Goal: Information Seeking & Learning: Learn about a topic

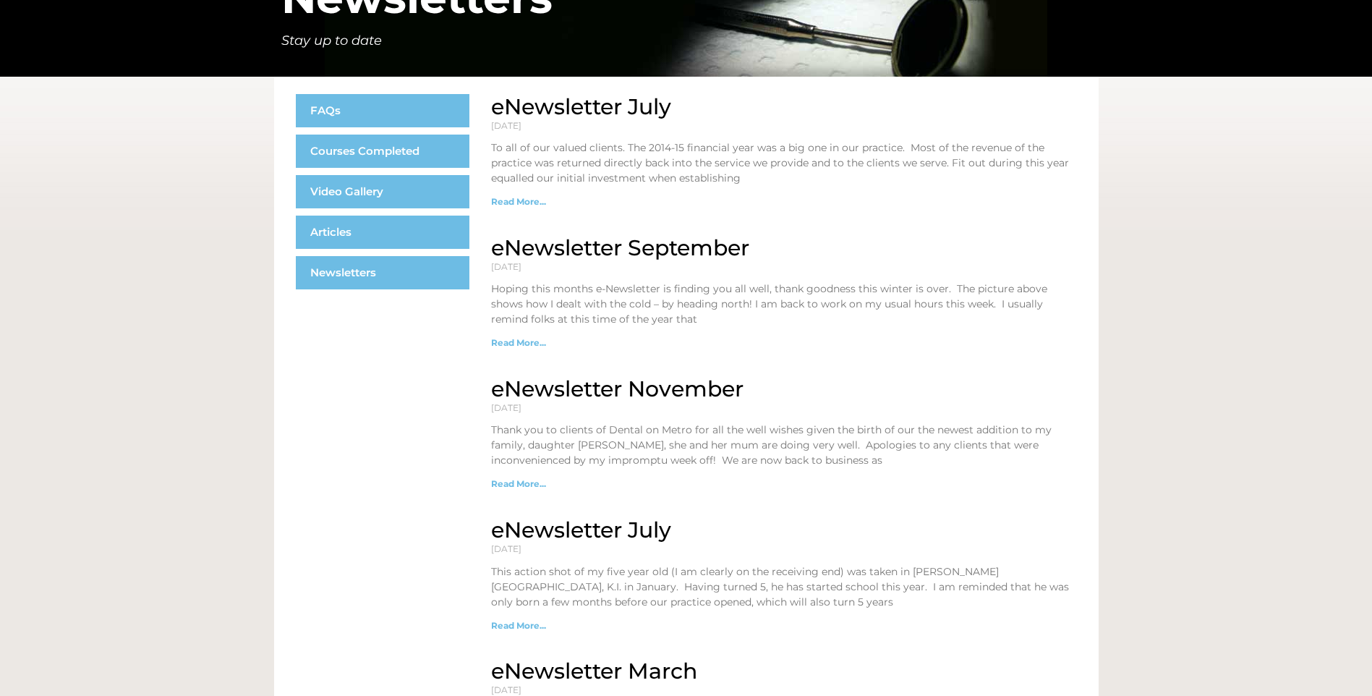
scroll to position [217, 0]
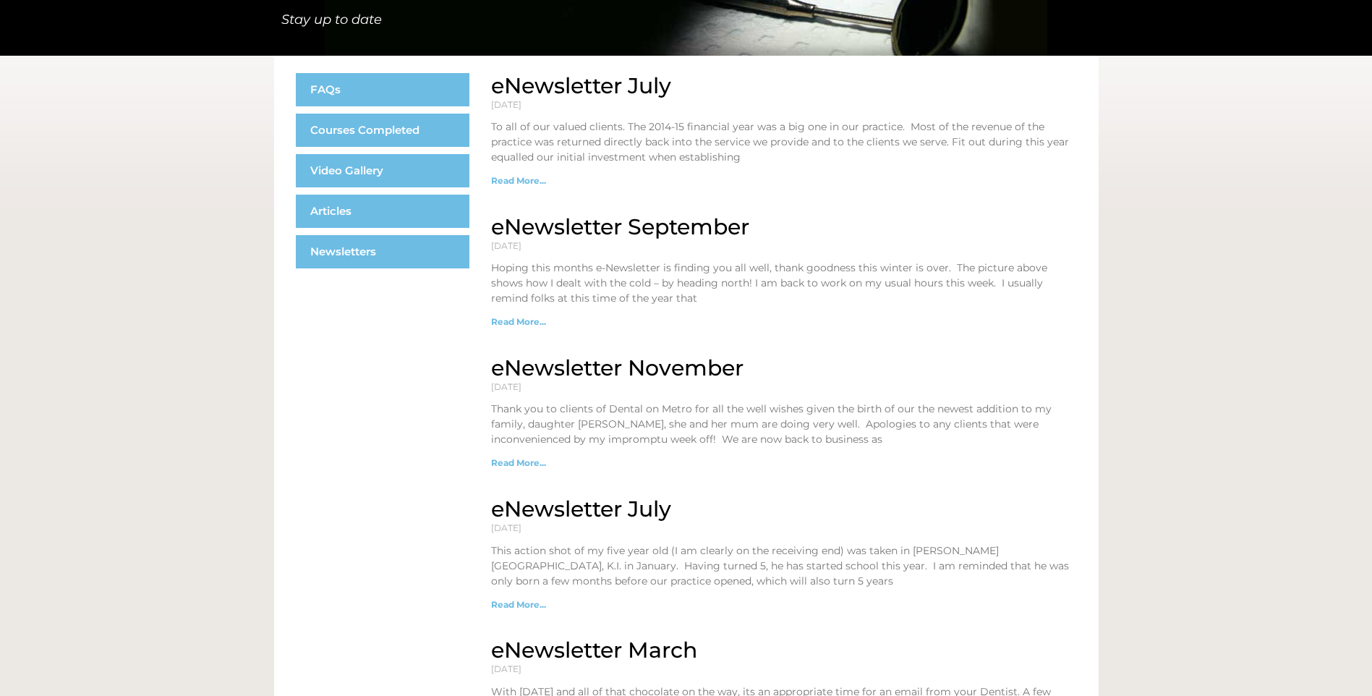
click at [513, 459] on link "Read More..." at bounding box center [518, 462] width 55 height 11
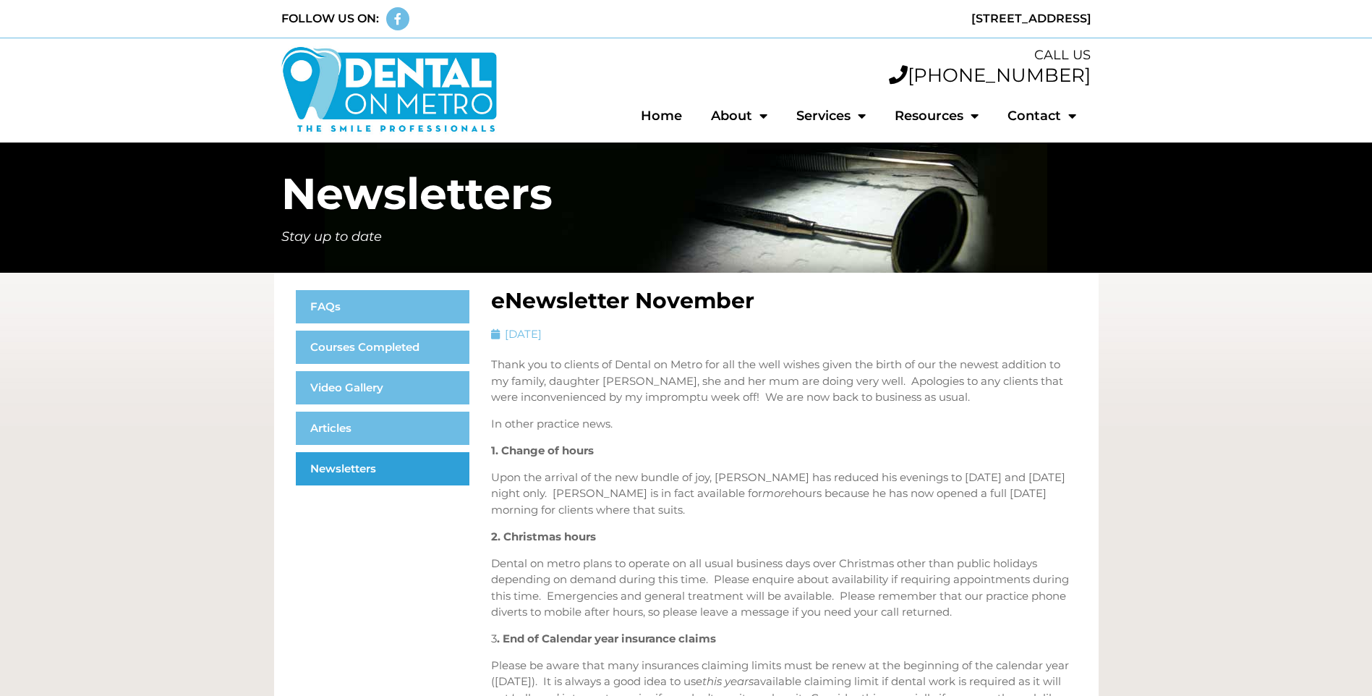
click at [370, 464] on link "Newsletters" at bounding box center [383, 468] width 174 height 33
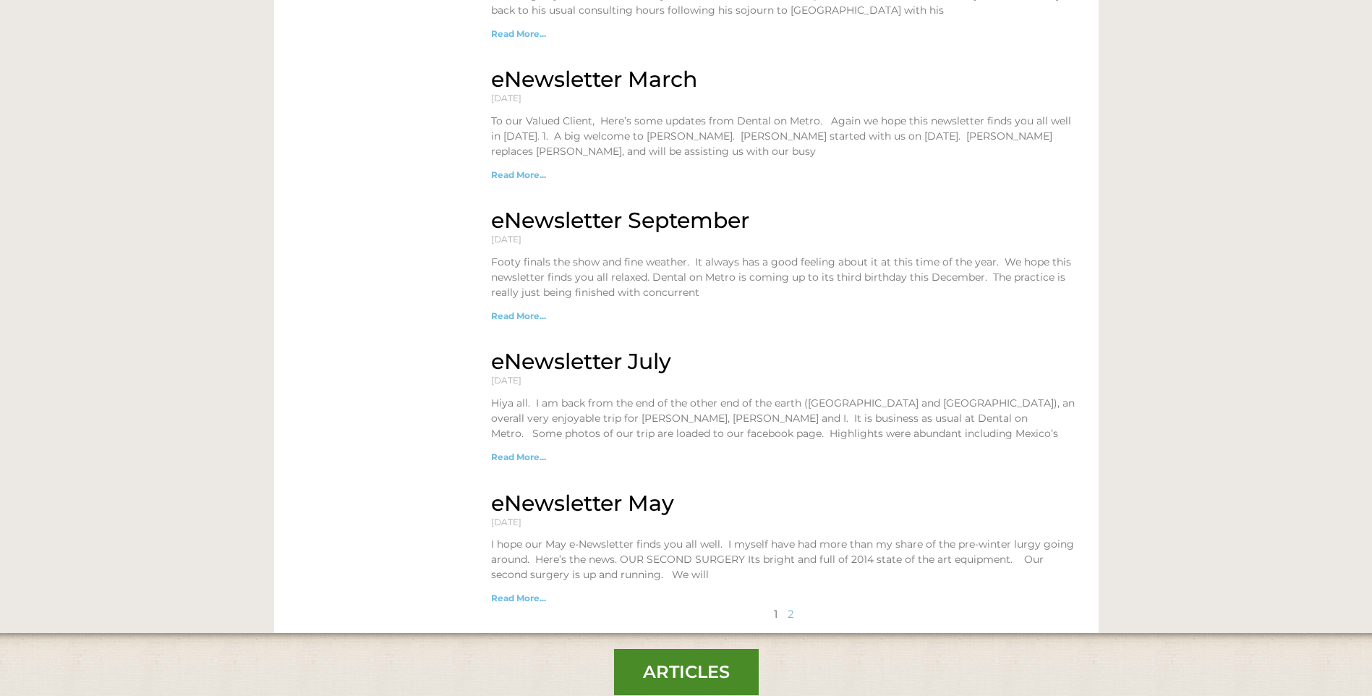
scroll to position [1302, 0]
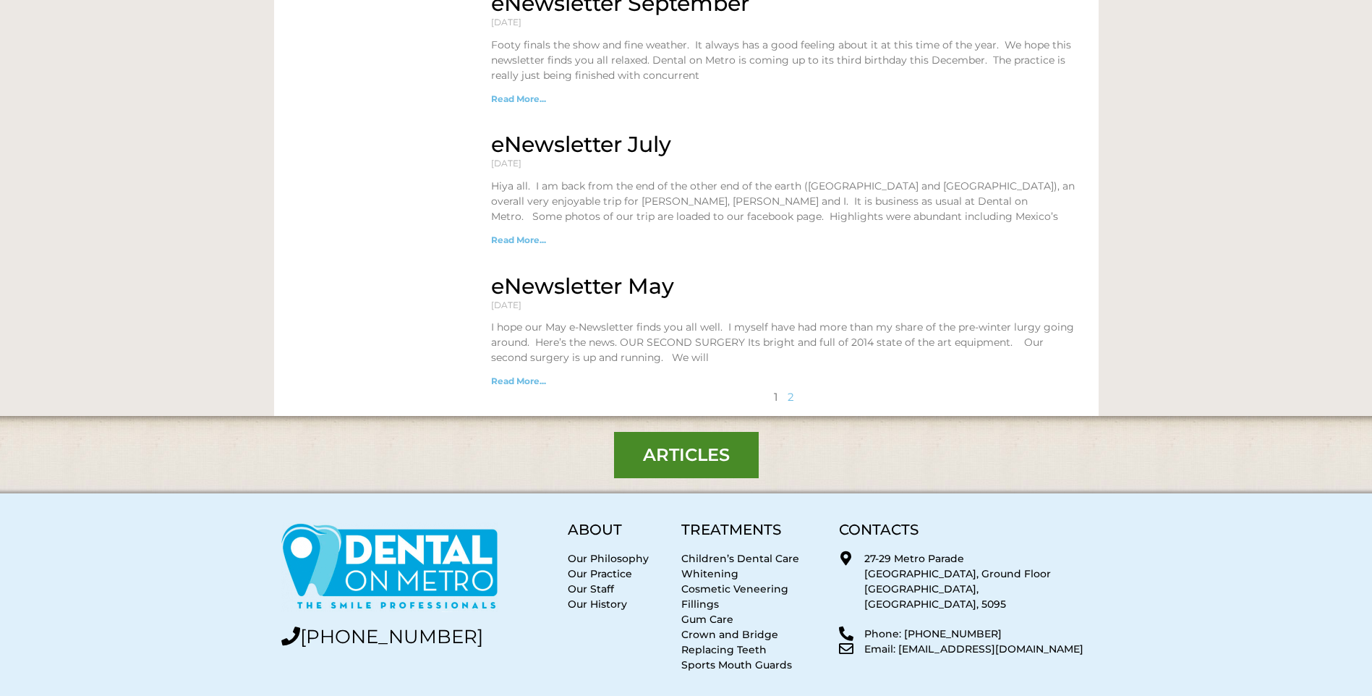
click at [509, 375] on link "Read More..." at bounding box center [518, 380] width 55 height 11
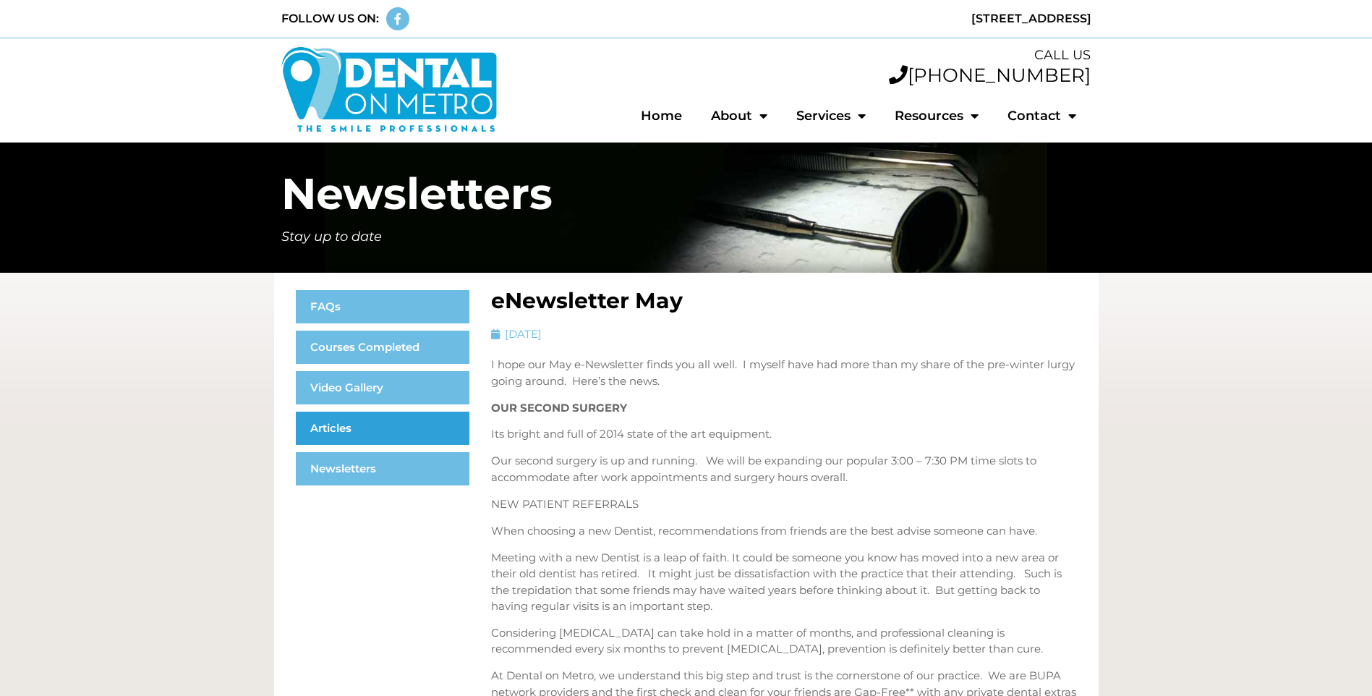
click at [361, 426] on link "Articles" at bounding box center [383, 428] width 174 height 33
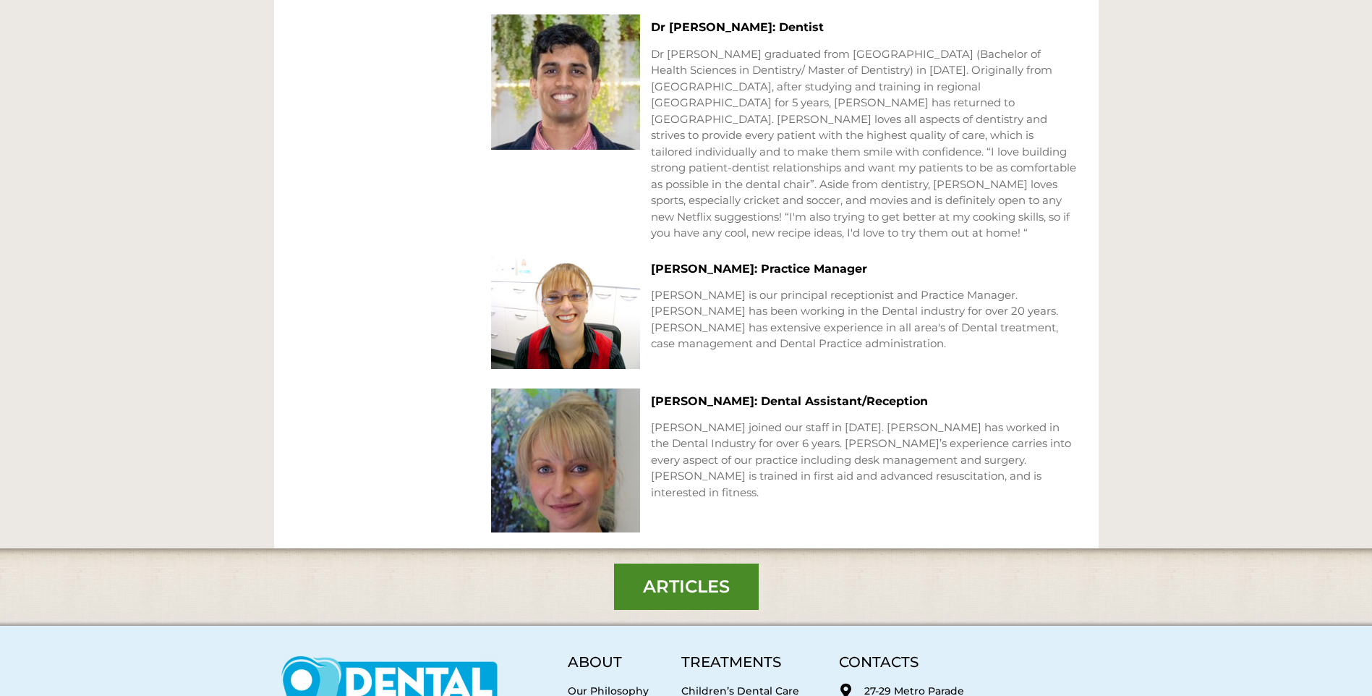
scroll to position [1442, 0]
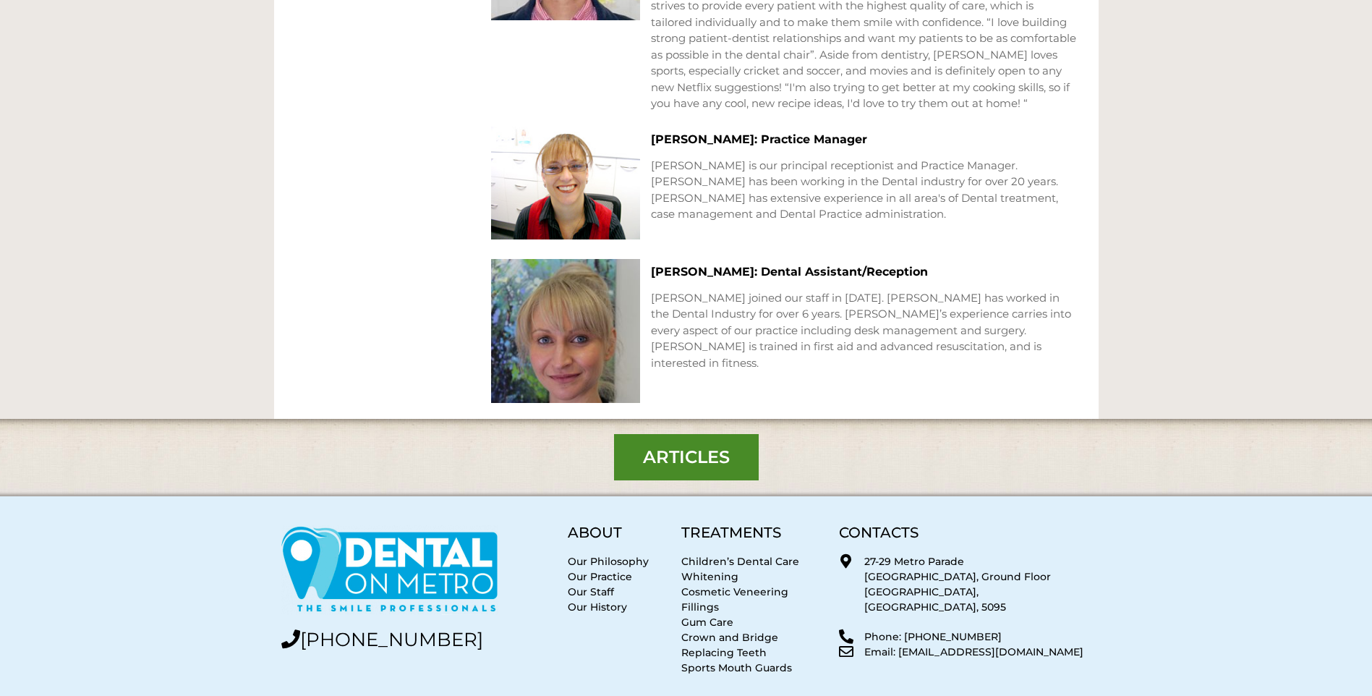
drag, startPoint x: 730, startPoint y: 634, endPoint x: 739, endPoint y: 633, distance: 9.5
click at [730, 661] on link "Sports Mouth Guards" at bounding box center [736, 667] width 111 height 13
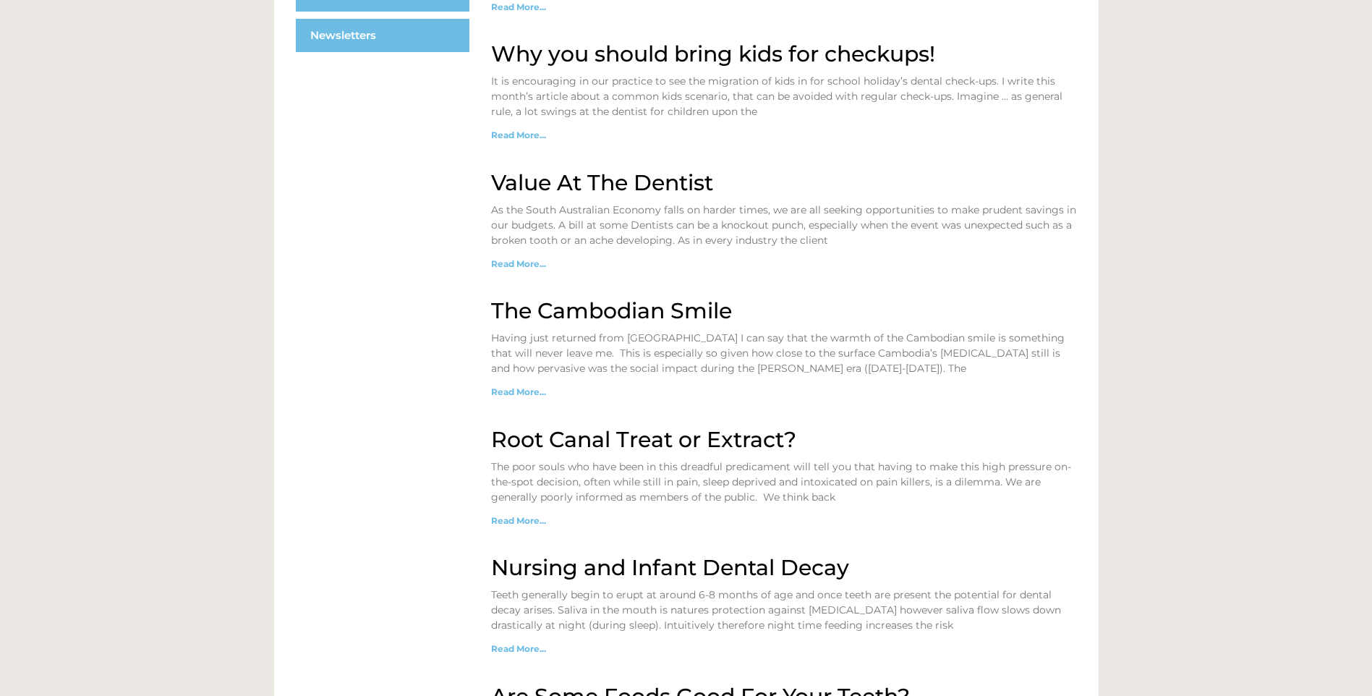
scroll to position [651, 0]
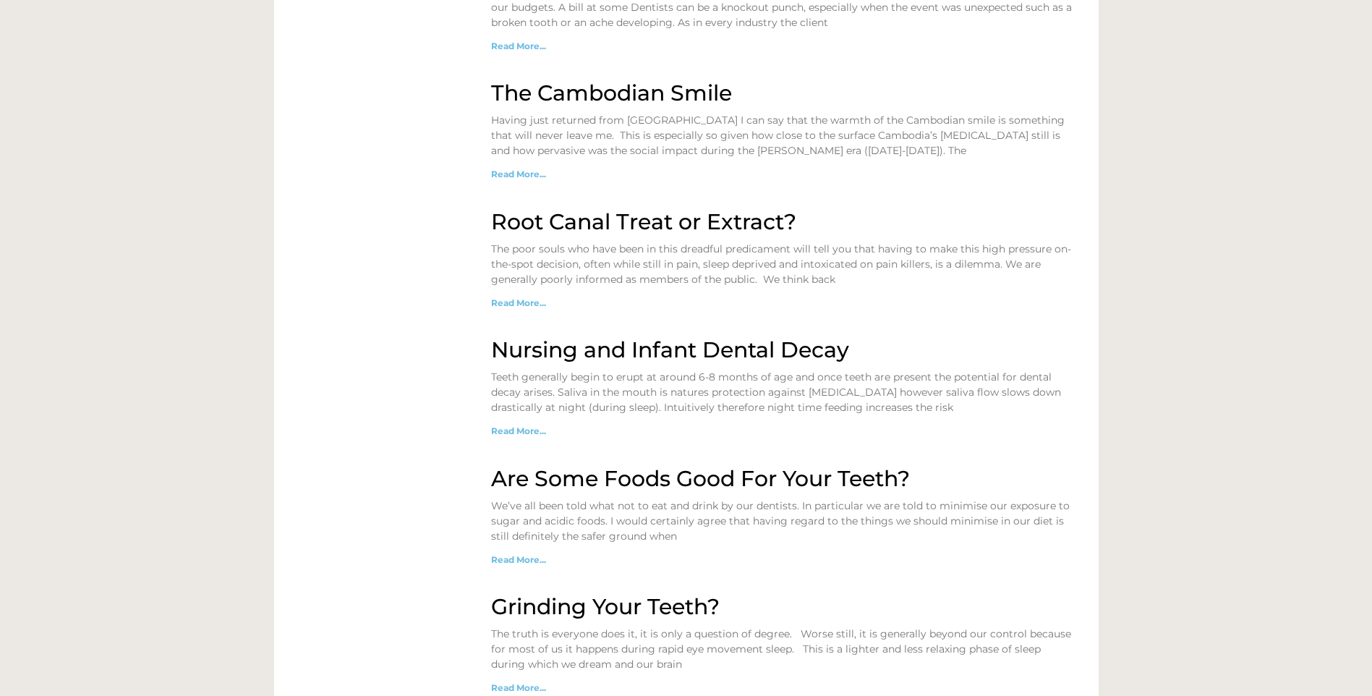
click at [504, 297] on link "Read More..." at bounding box center [518, 302] width 55 height 11
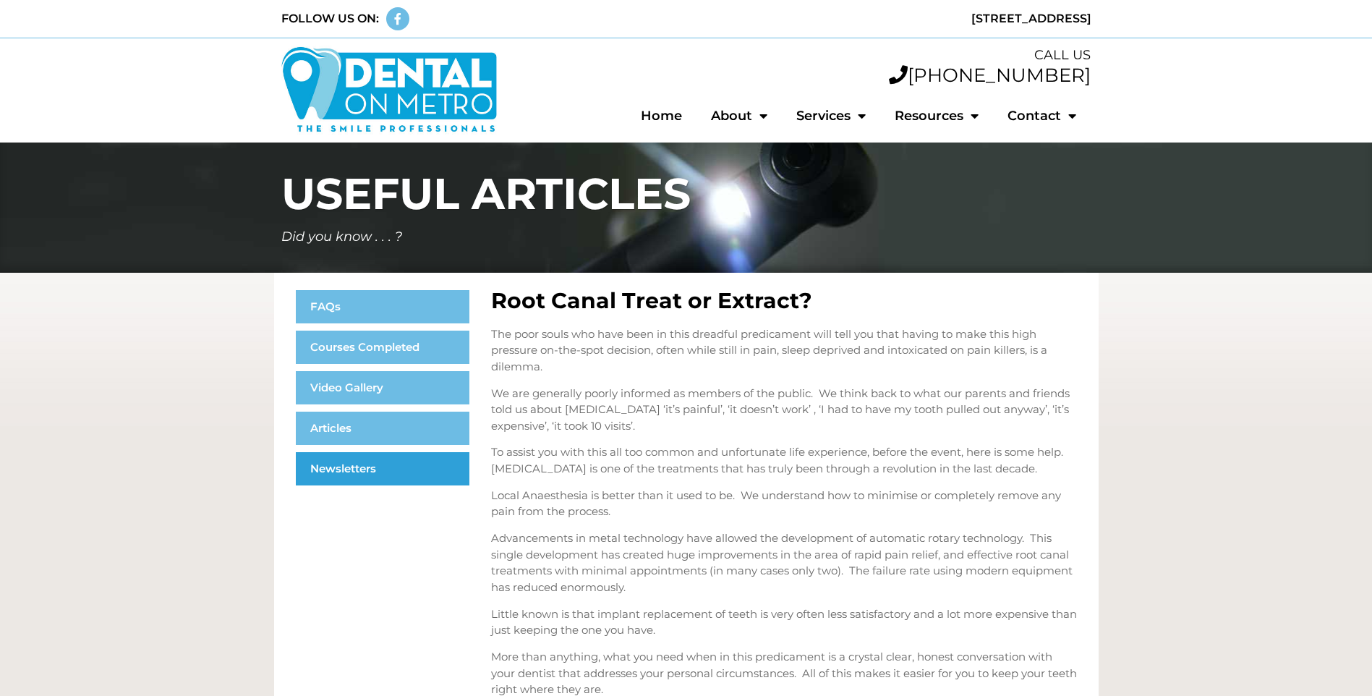
click at [366, 469] on link "Newsletters" at bounding box center [383, 468] width 174 height 33
